Goal: Check status: Check status

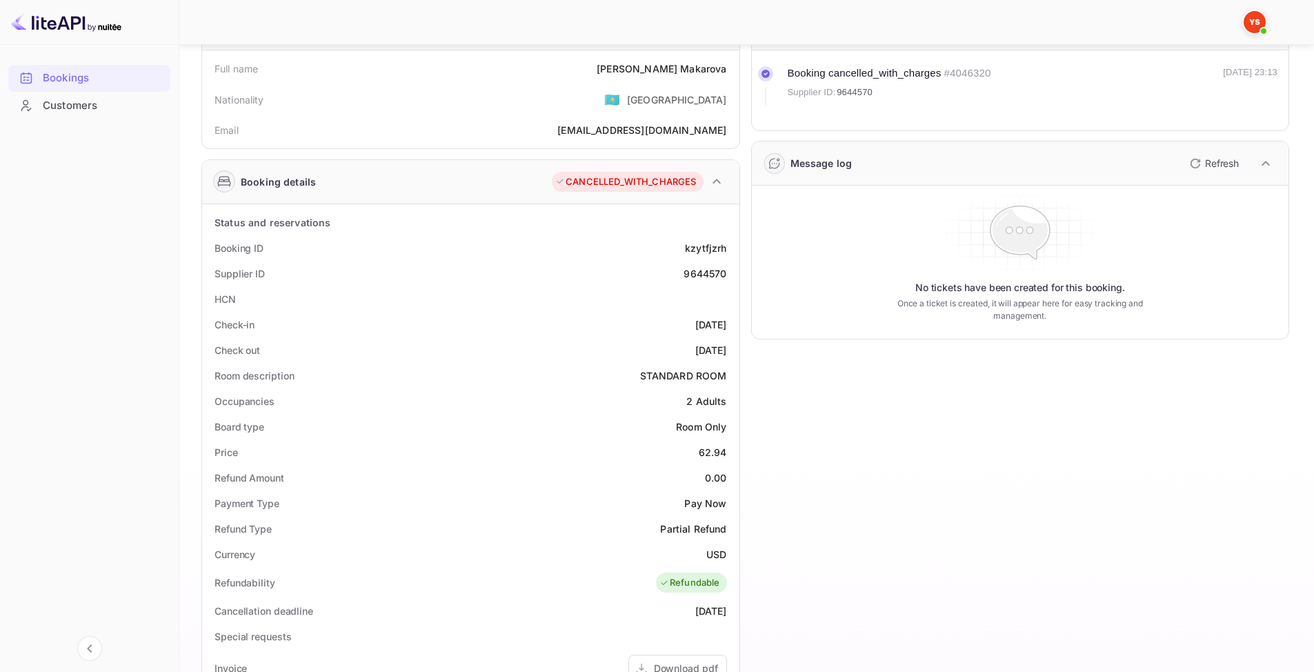
click at [53, 111] on div "Customers" at bounding box center [103, 106] width 121 height 16
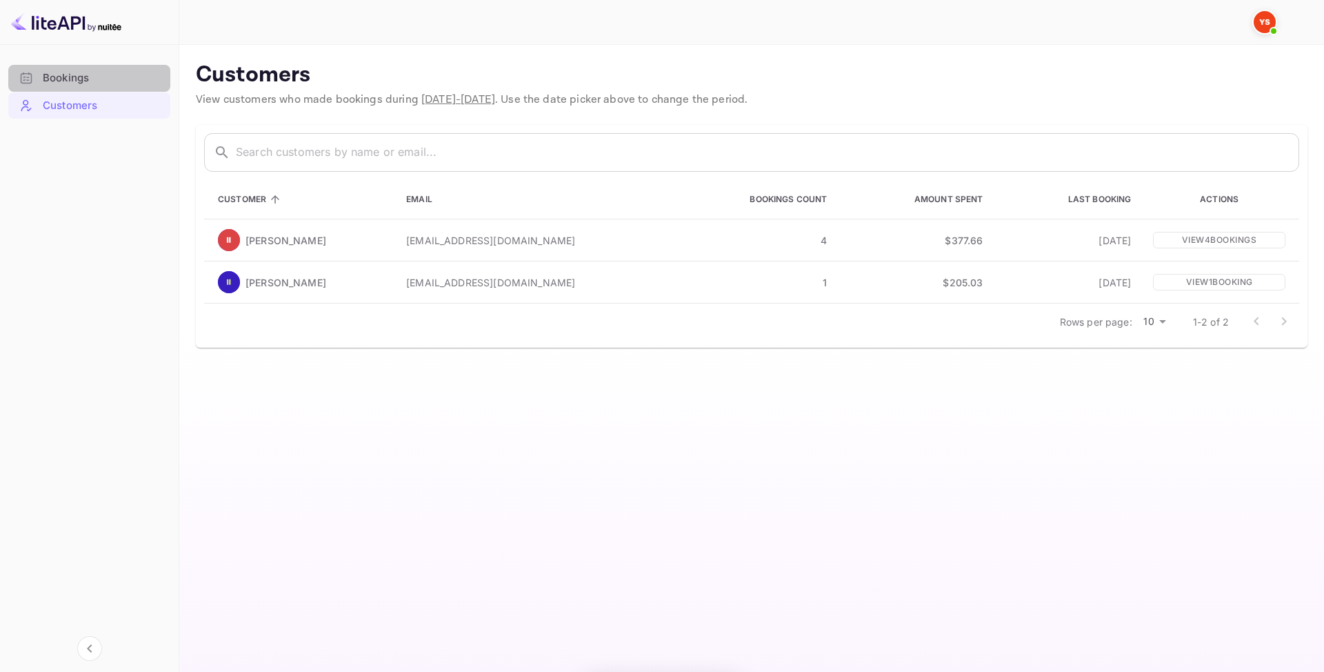
click at [51, 73] on div "Bookings" at bounding box center [103, 78] width 121 height 16
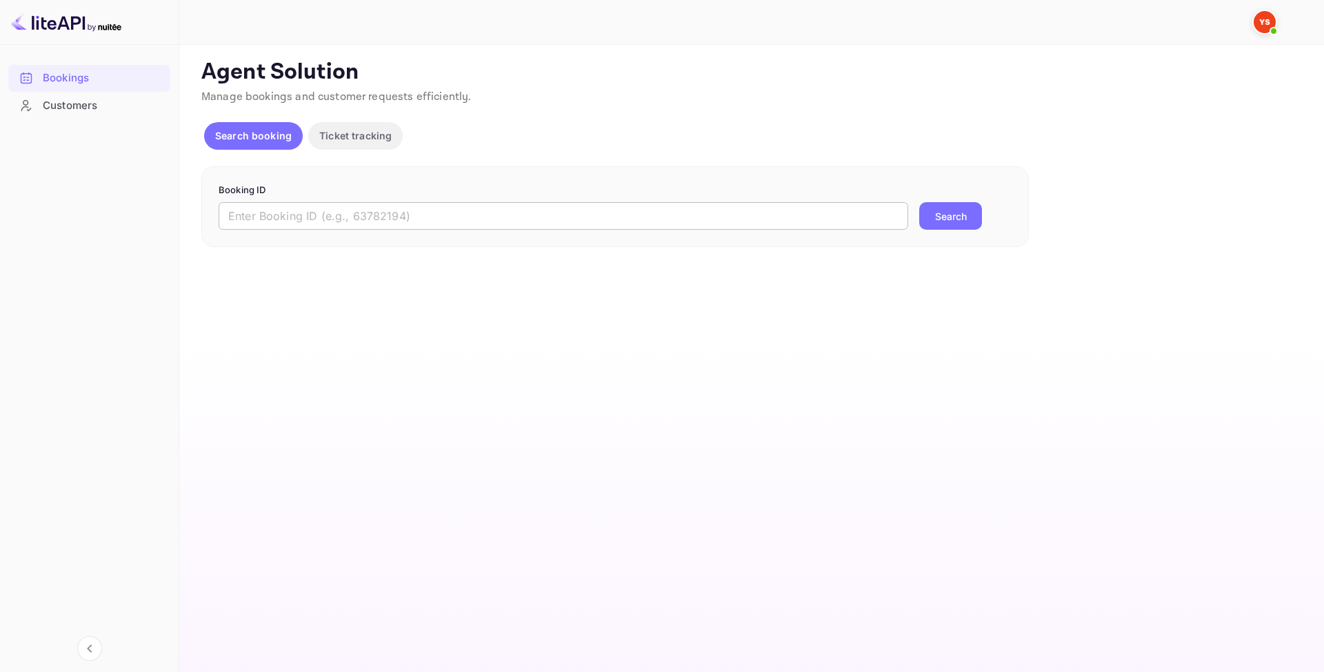
click at [415, 223] on input "text" at bounding box center [564, 216] width 690 height 28
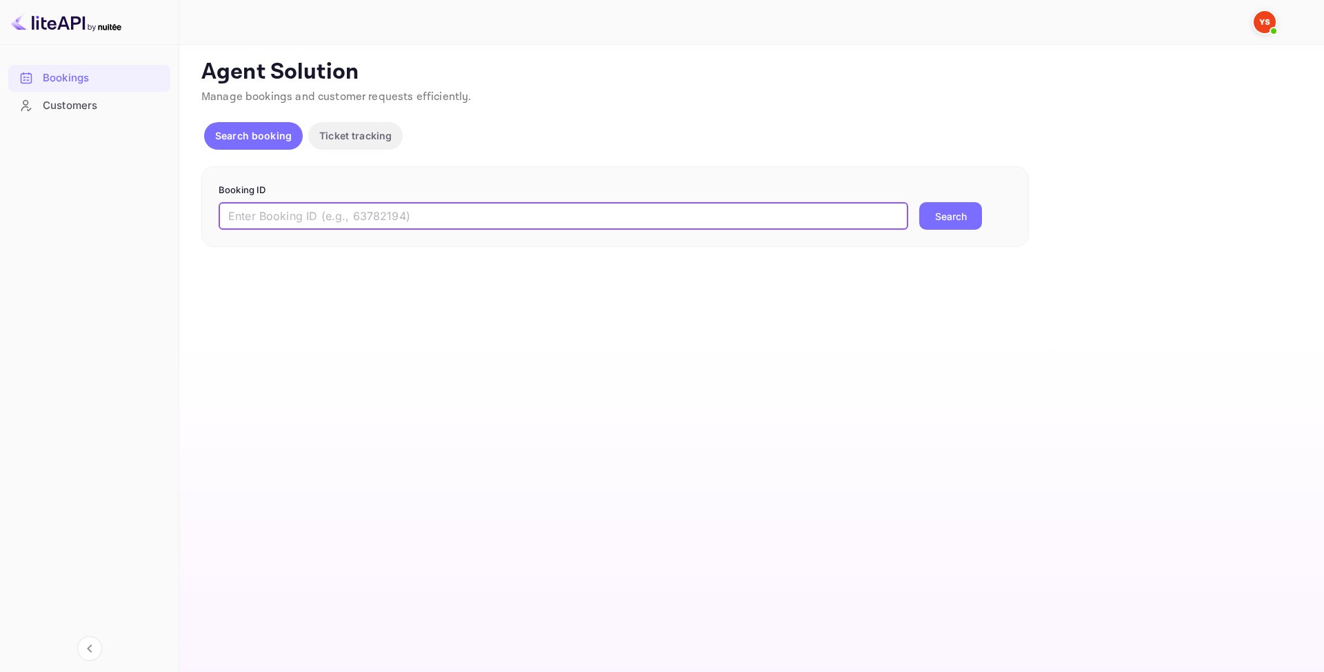
paste input "9817590"
type input "9817590"
click at [924, 217] on button "Search" at bounding box center [951, 216] width 63 height 28
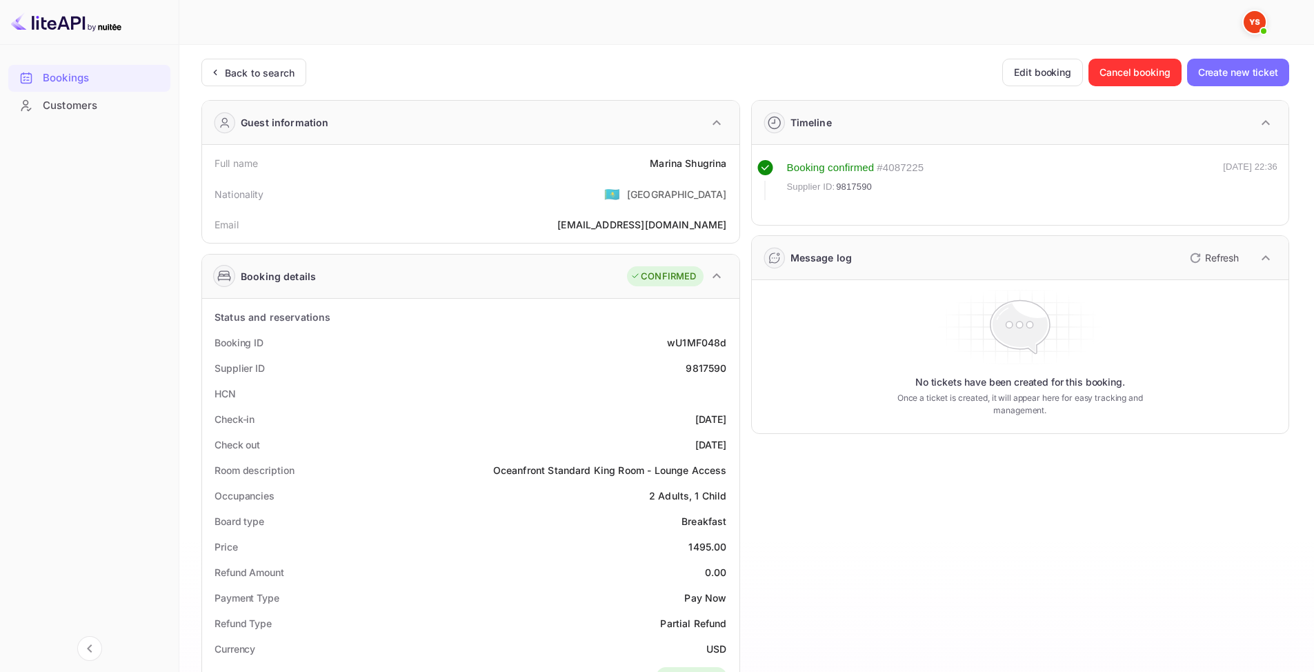
click at [707, 366] on div "9817590" at bounding box center [706, 368] width 41 height 14
copy div "9817590"
drag, startPoint x: 639, startPoint y: 160, endPoint x: 728, endPoint y: 160, distance: 89.7
click at [728, 160] on div "Full name [PERSON_NAME]" at bounding box center [471, 163] width 526 height 26
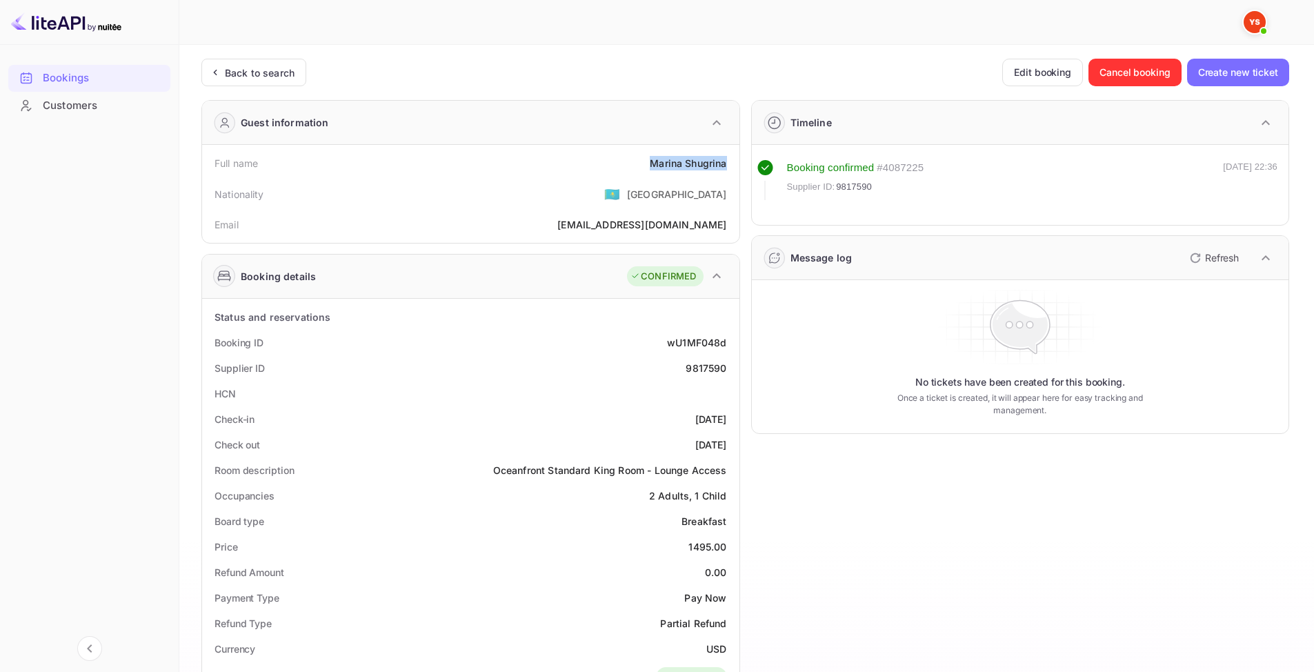
copy div "[PERSON_NAME]"
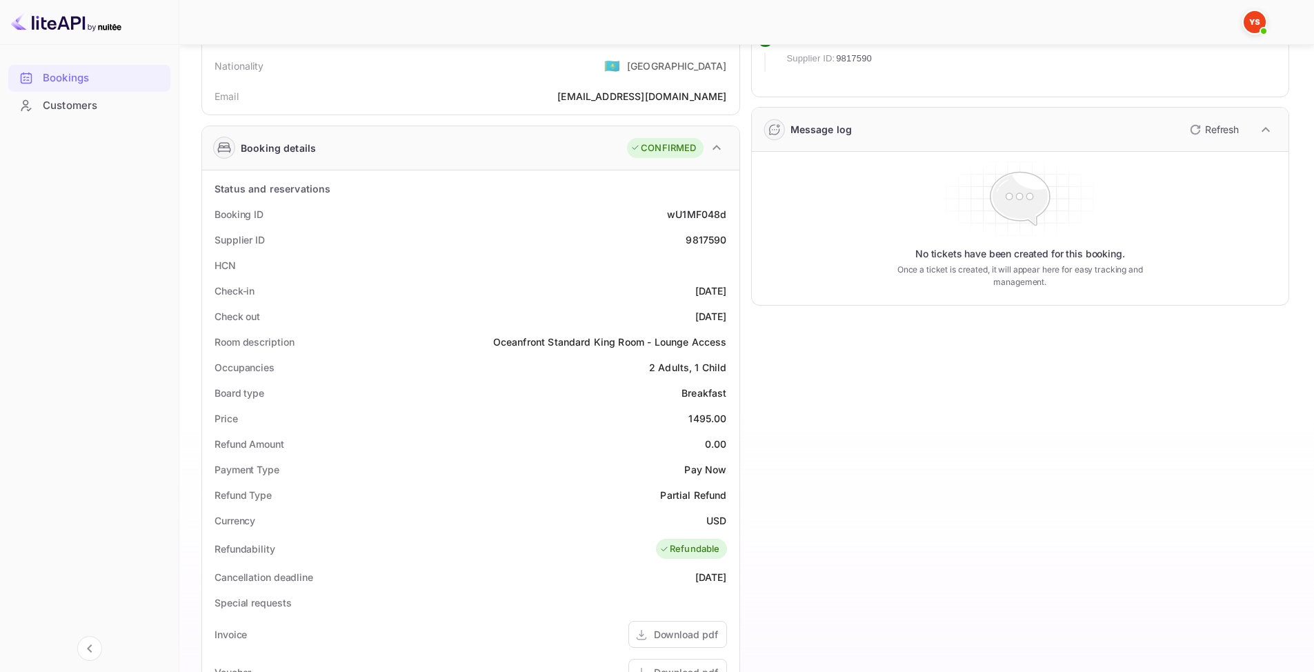
scroll to position [138, 0]
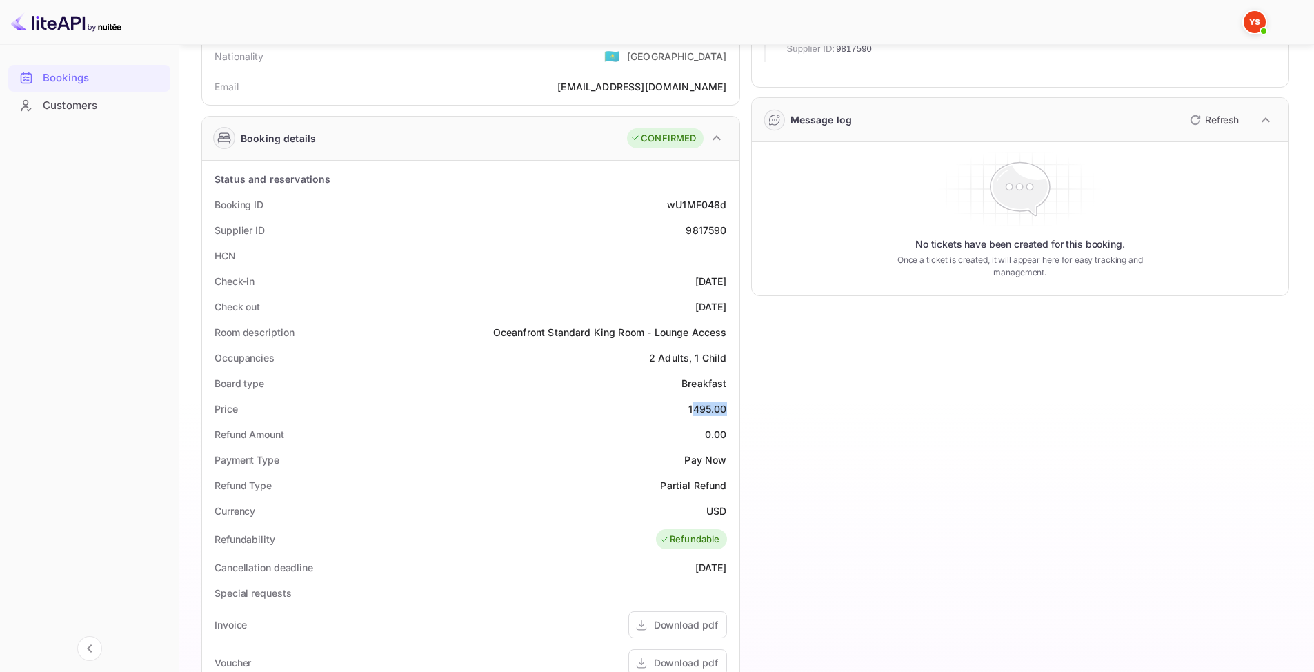
drag, startPoint x: 696, startPoint y: 404, endPoint x: 725, endPoint y: 408, distance: 29.3
click at [725, 408] on div "1495.00" at bounding box center [707, 408] width 38 height 14
drag, startPoint x: 688, startPoint y: 405, endPoint x: 728, endPoint y: 405, distance: 40.7
click at [728, 405] on div "Price 1495.00" at bounding box center [471, 409] width 526 height 26
copy div "1495.00"
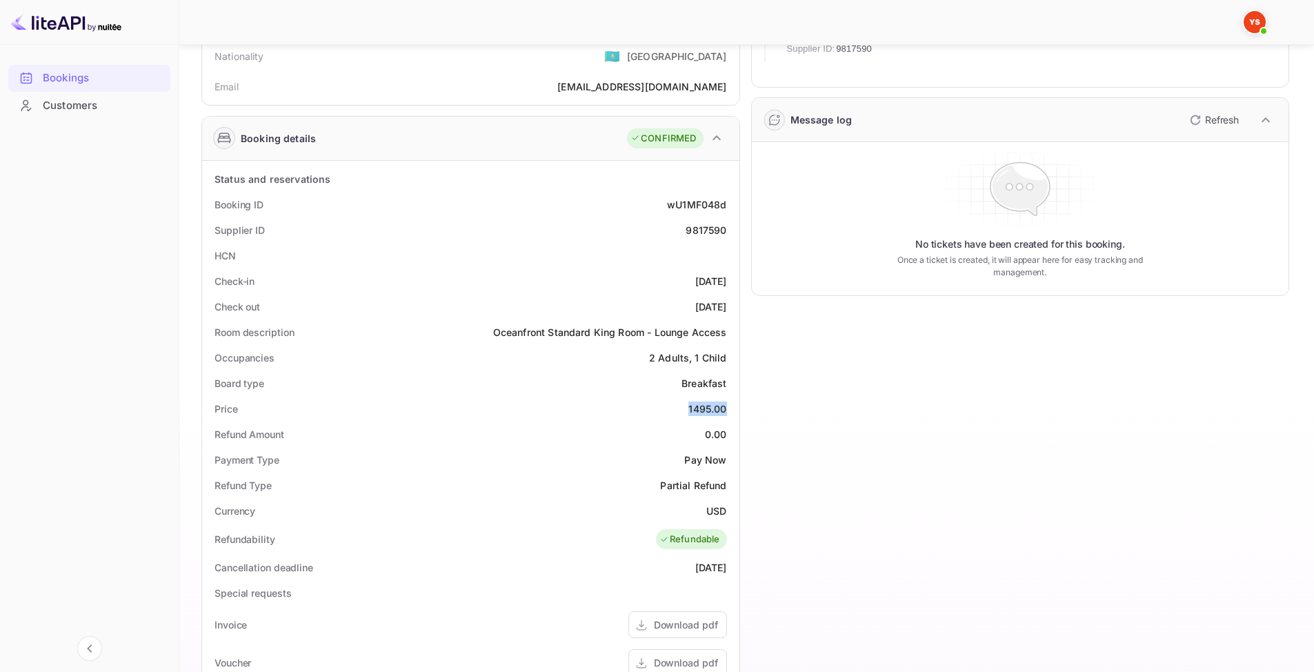
click at [68, 115] on div "Customers" at bounding box center [89, 105] width 162 height 27
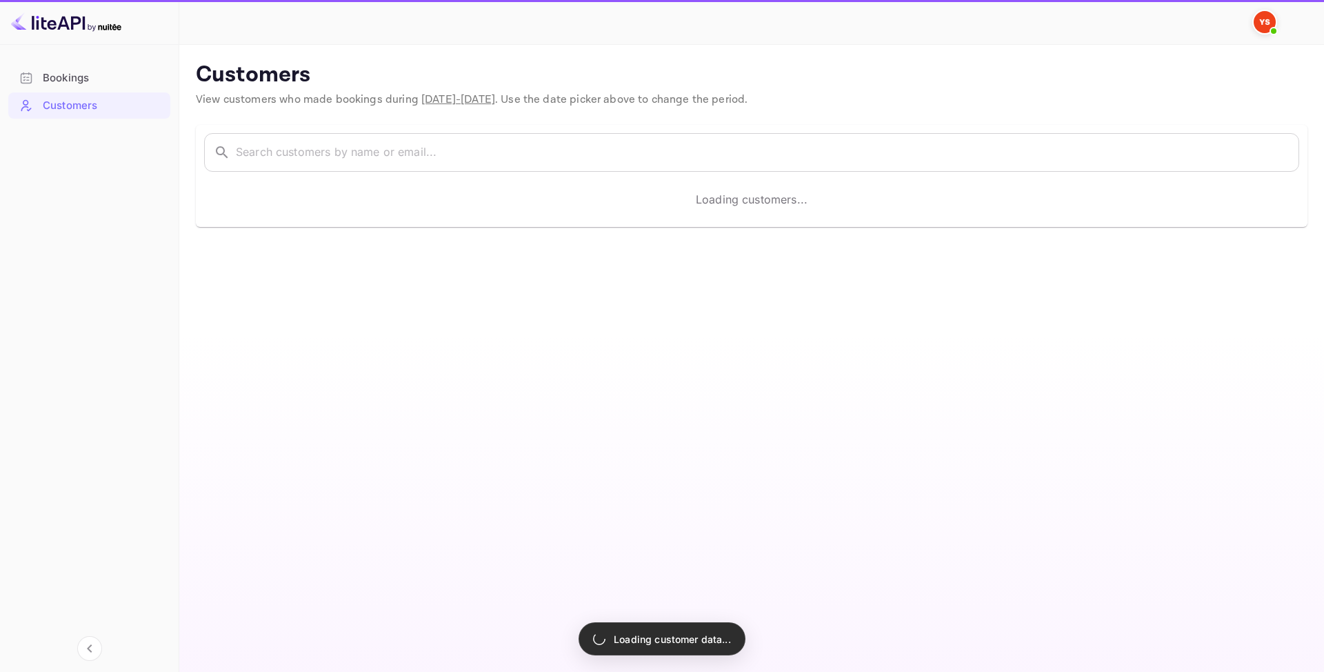
click at [65, 77] on div "Bookings" at bounding box center [103, 78] width 121 height 16
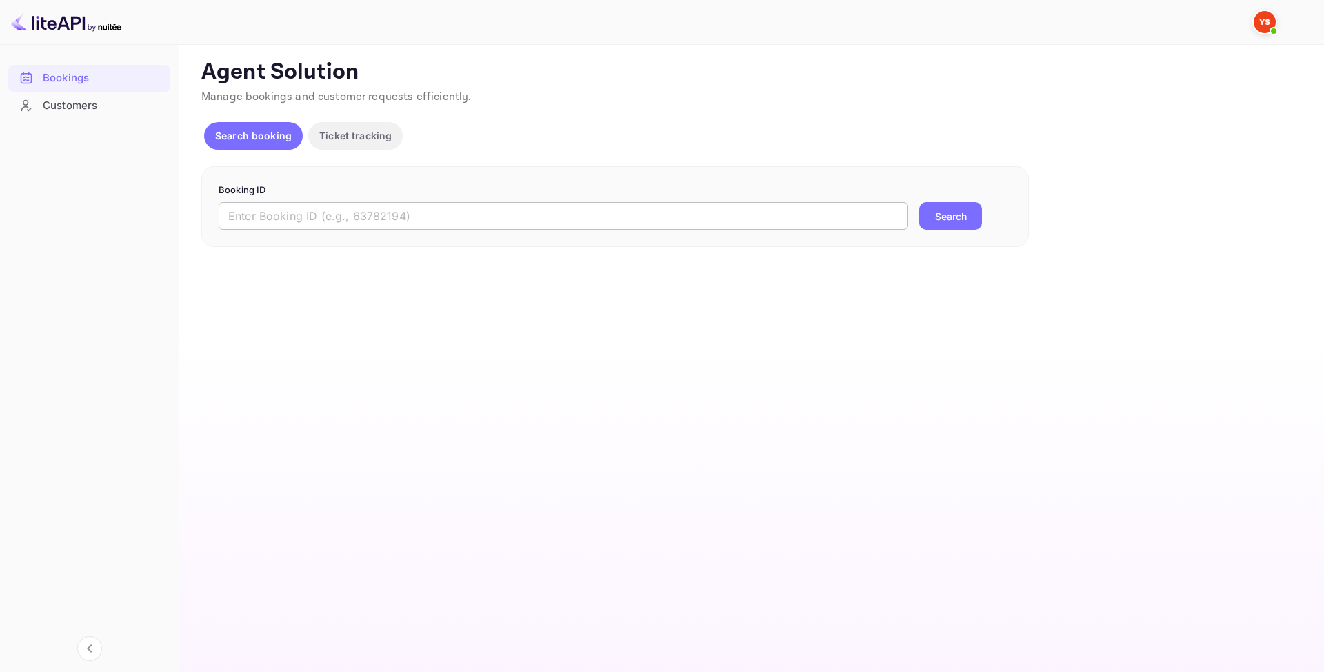
click at [369, 208] on input "text" at bounding box center [564, 216] width 690 height 28
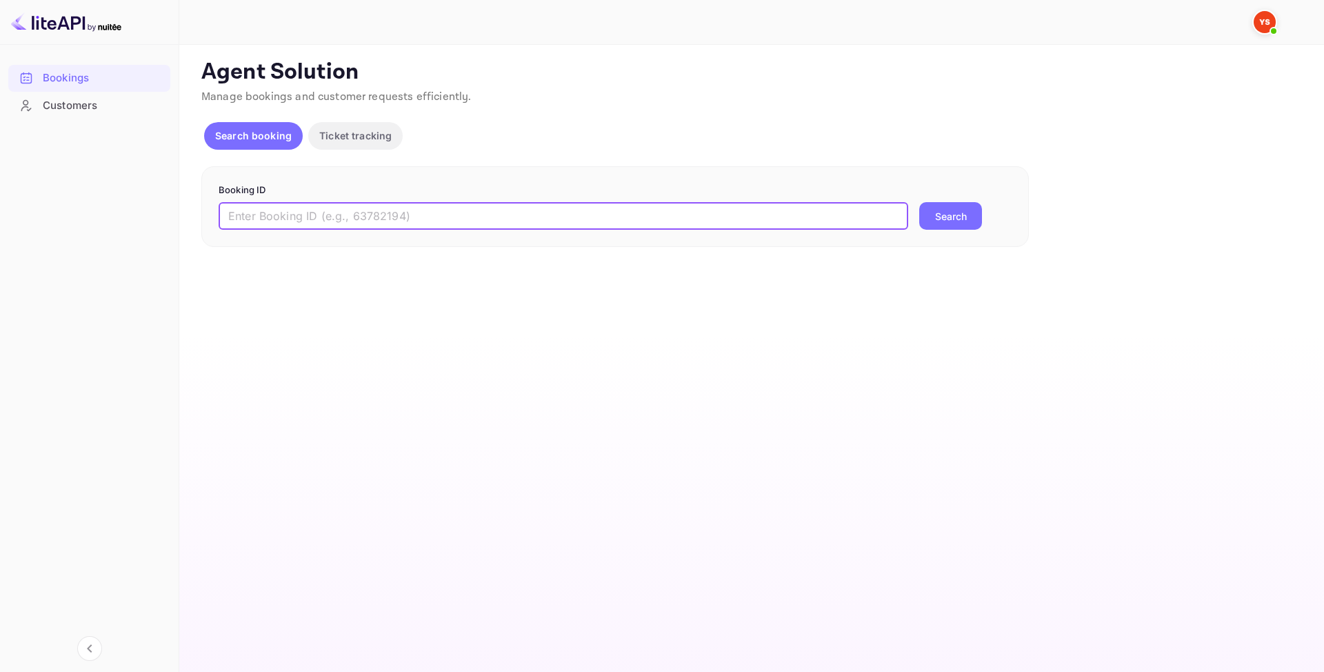
paste input "9820418"
type input "9820418"
click at [964, 212] on button "Search" at bounding box center [951, 216] width 63 height 28
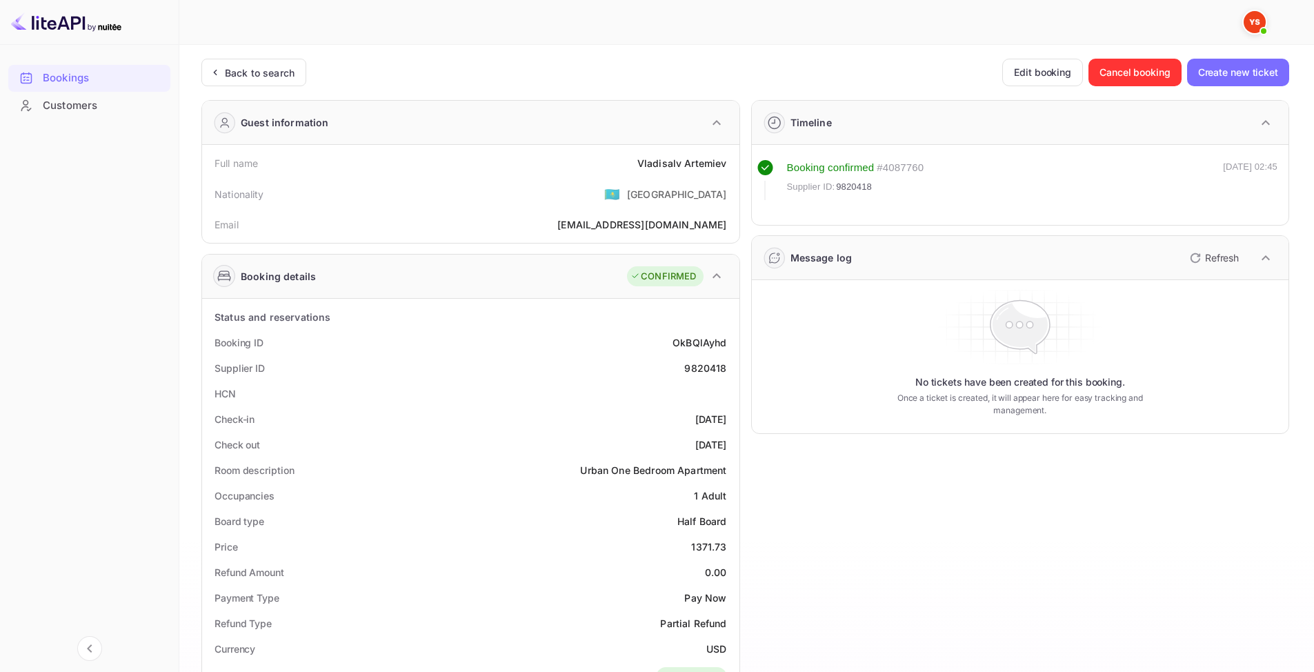
click at [707, 366] on div "9820418" at bounding box center [705, 368] width 42 height 14
copy div "9820418"
drag, startPoint x: 631, startPoint y: 159, endPoint x: 739, endPoint y: 164, distance: 107.7
click at [739, 164] on div "Full name [PERSON_NAME] Nationality 🇰🇿 [DEMOGRAPHIC_DATA] Email [EMAIL_ADDRESS]…" at bounding box center [470, 194] width 537 height 98
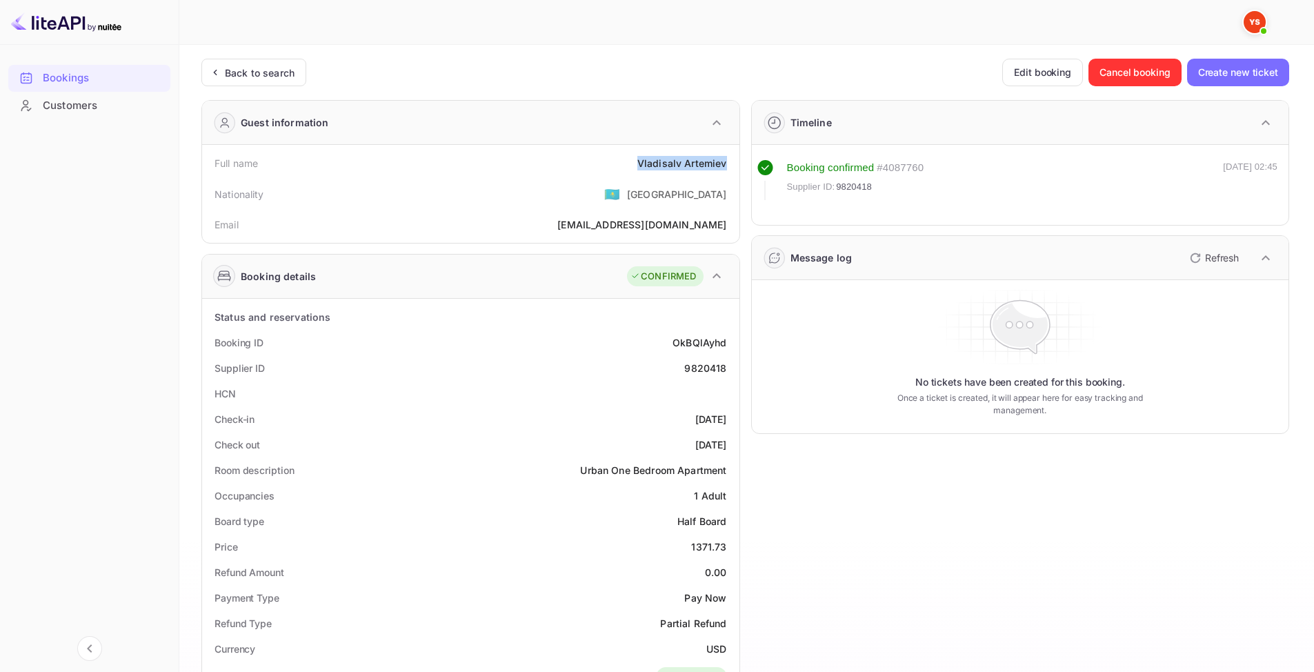
copy div "[PERSON_NAME]"
click at [704, 370] on div "9820418" at bounding box center [705, 368] width 42 height 14
copy div "9820418"
drag, startPoint x: 633, startPoint y: 161, endPoint x: 731, endPoint y: 164, distance: 97.3
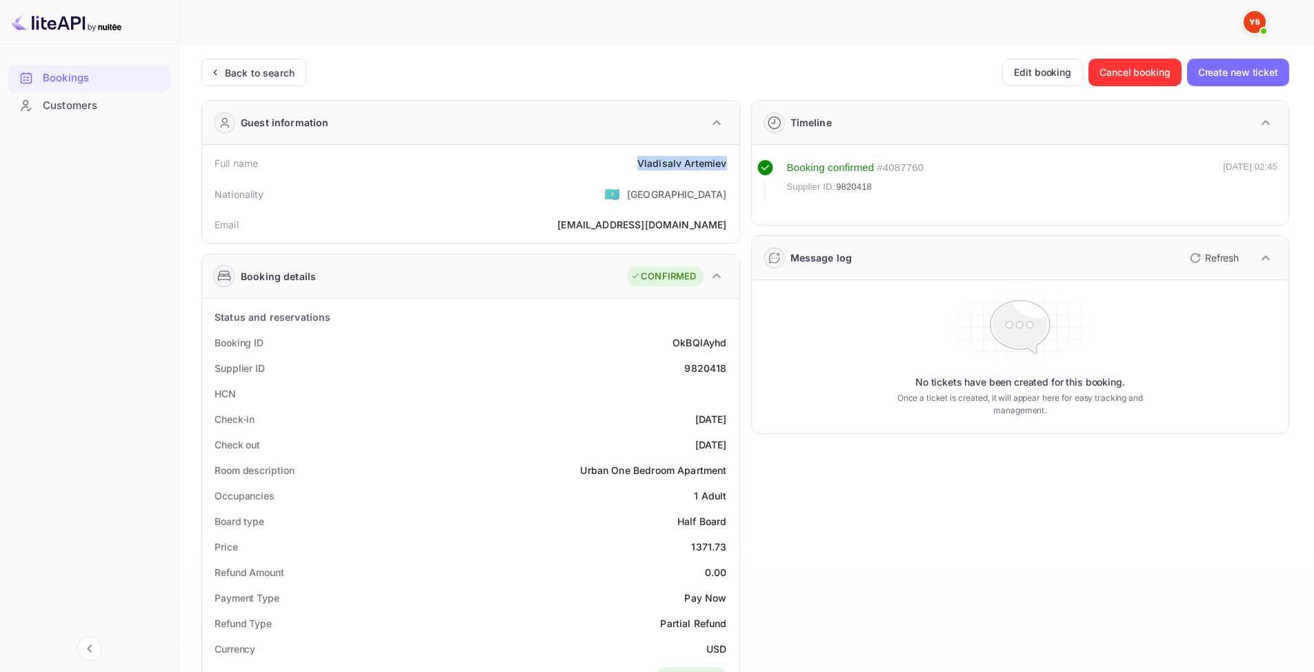
click at [731, 164] on div "Full name [PERSON_NAME]" at bounding box center [471, 163] width 526 height 26
copy div "[PERSON_NAME]"
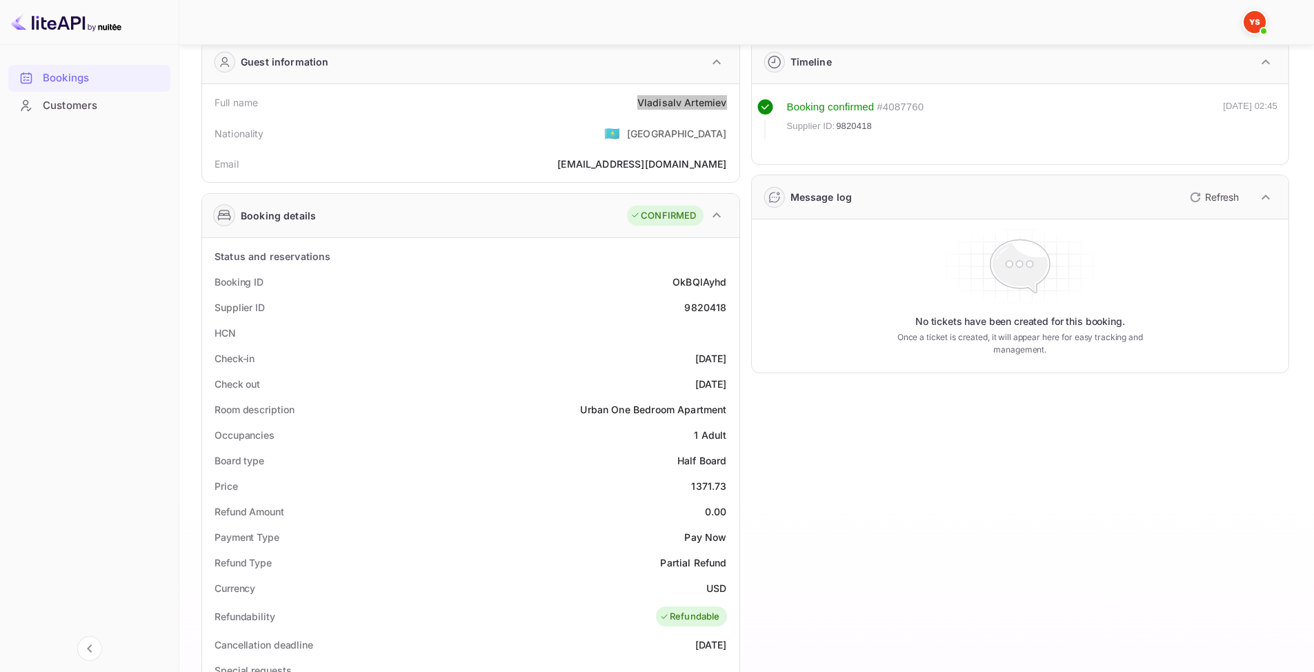
scroll to position [69, 0]
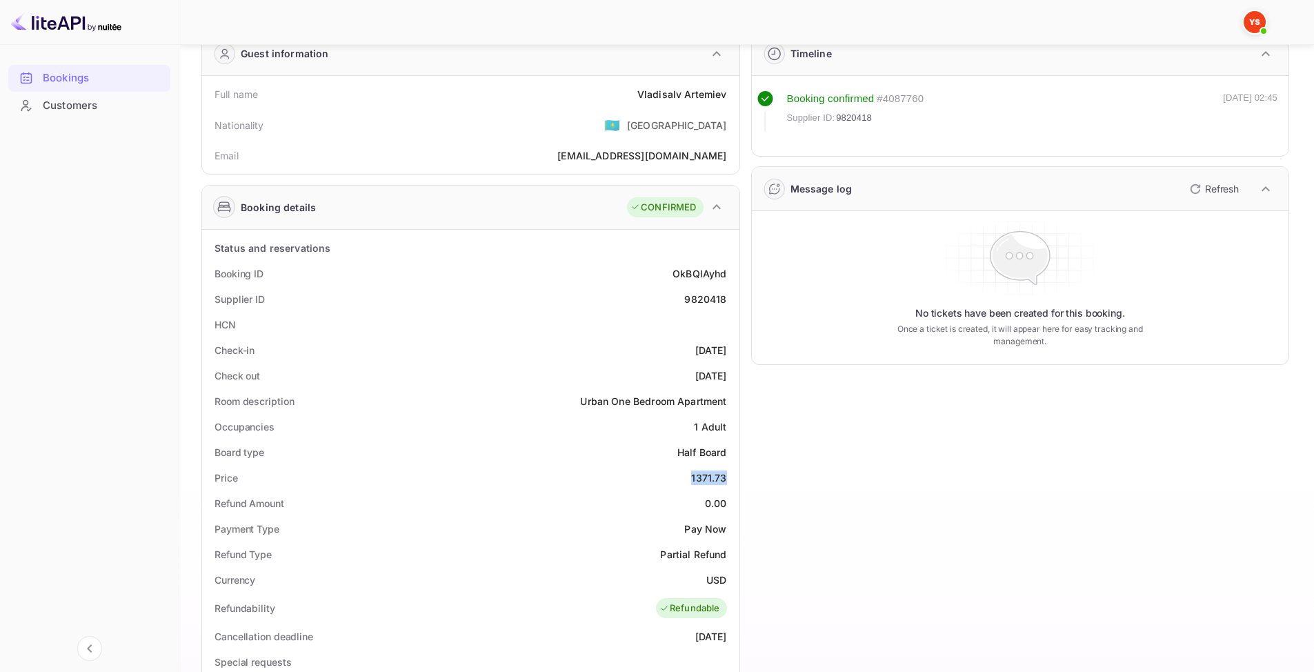
drag, startPoint x: 693, startPoint y: 472, endPoint x: 735, endPoint y: 475, distance: 42.9
click at [735, 475] on div "Status and reservations Booking ID OkBQlAyhd Supplier ID 9820418 HCN Check-in […" at bounding box center [470, 623] width 537 height 786
copy div "1371.73"
